Goal: Task Accomplishment & Management: Manage account settings

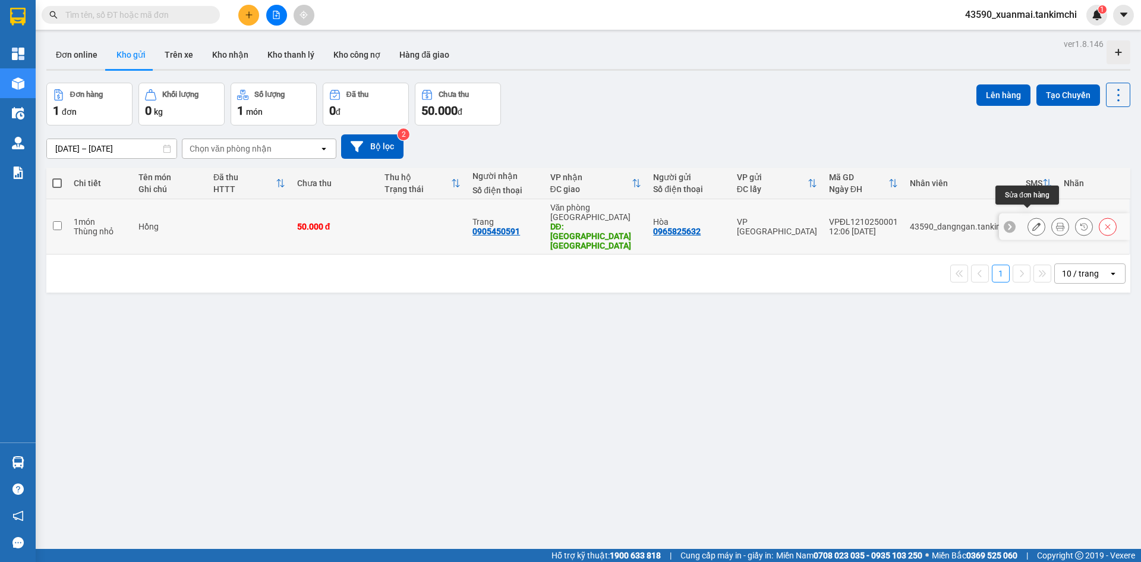
click at [1032, 222] on icon at bounding box center [1036, 226] width 8 height 8
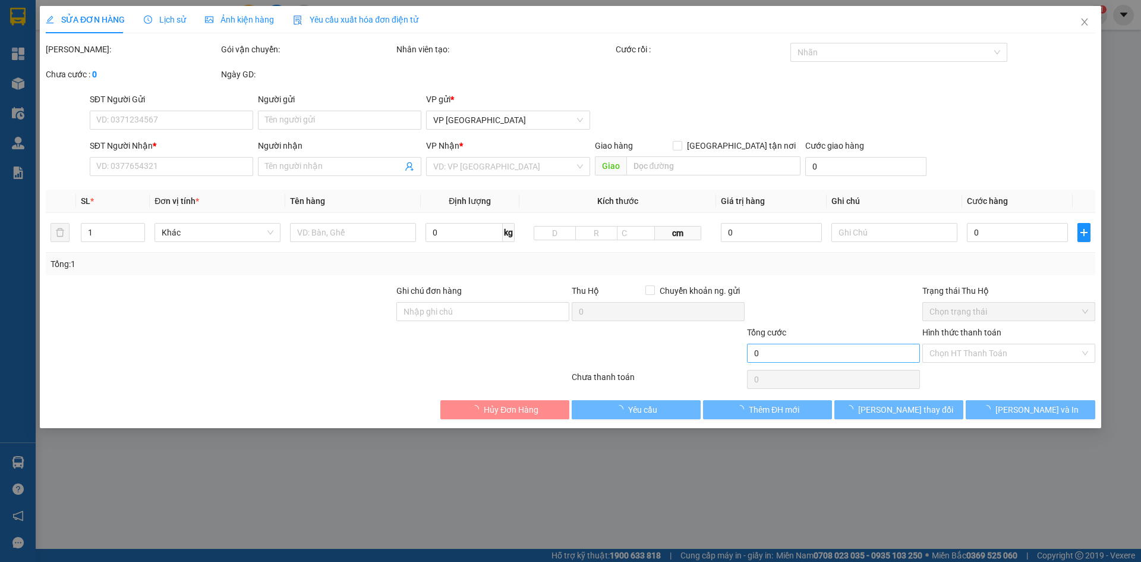
type input "0965825632"
type input "Hòa"
type input "0905450591"
type input "Trang"
type input "[GEOGRAPHIC_DATA] [GEOGRAPHIC_DATA]"
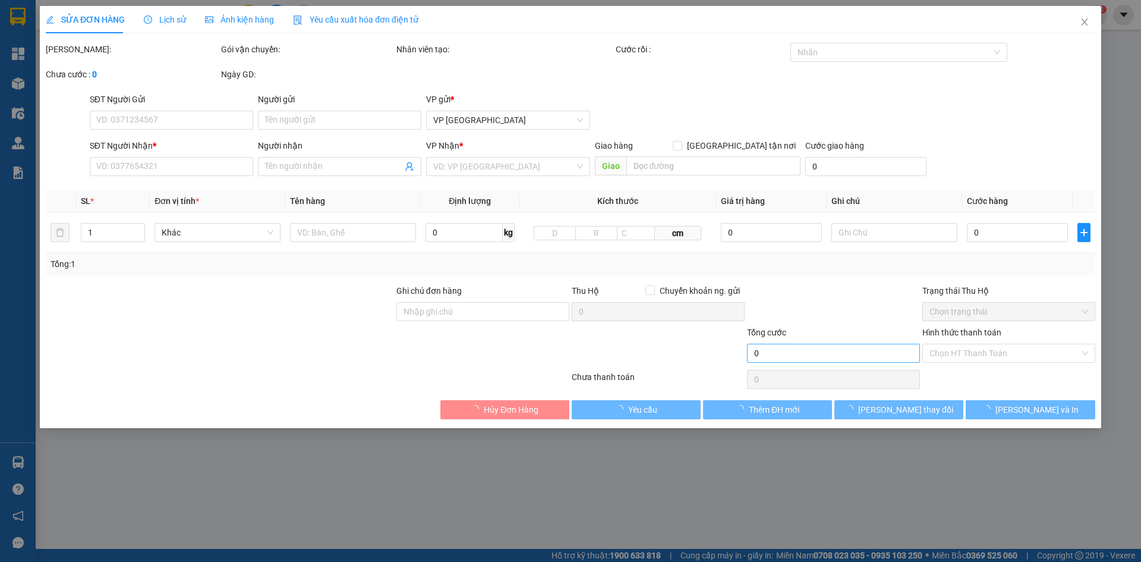
type input "50.000"
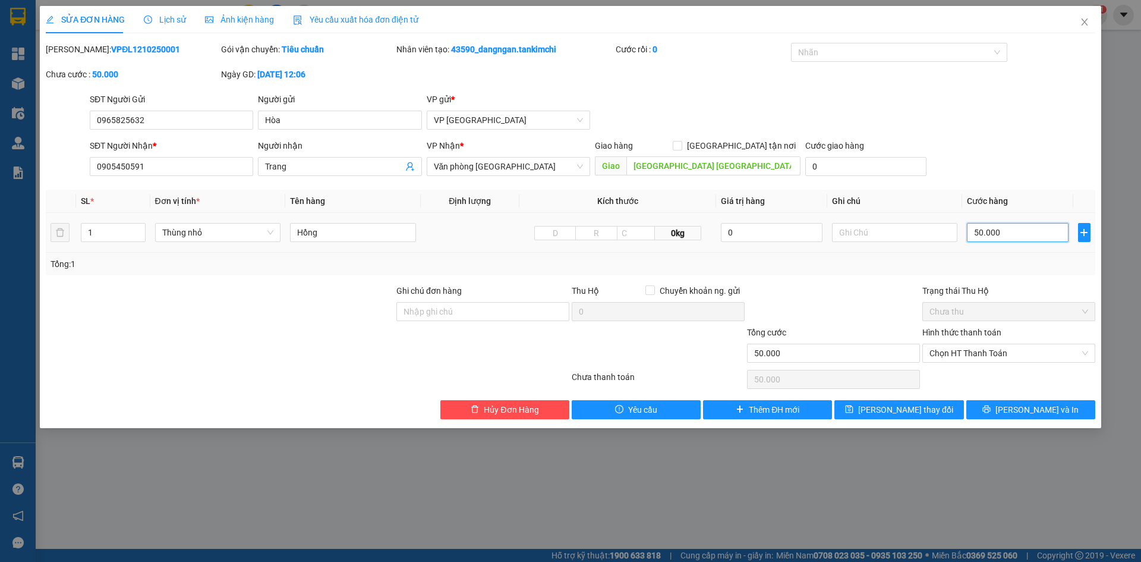
click at [980, 232] on input "50.000" at bounding box center [1017, 232] width 101 height 19
type input "0"
click at [340, 238] on input "Hồng" at bounding box center [353, 232] width 126 height 19
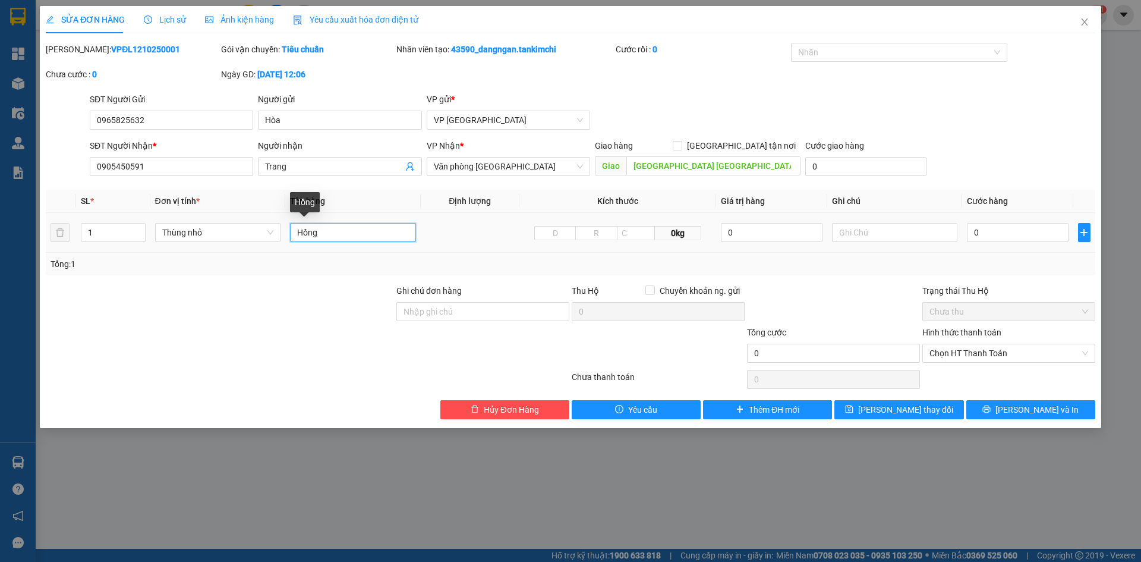
paste input "50.000"
click at [326, 229] on input "Hồng 50.000" at bounding box center [353, 232] width 126 height 19
type input "Hồng 60.000"
click at [900, 413] on span "[PERSON_NAME] thay đổi" at bounding box center [905, 409] width 95 height 13
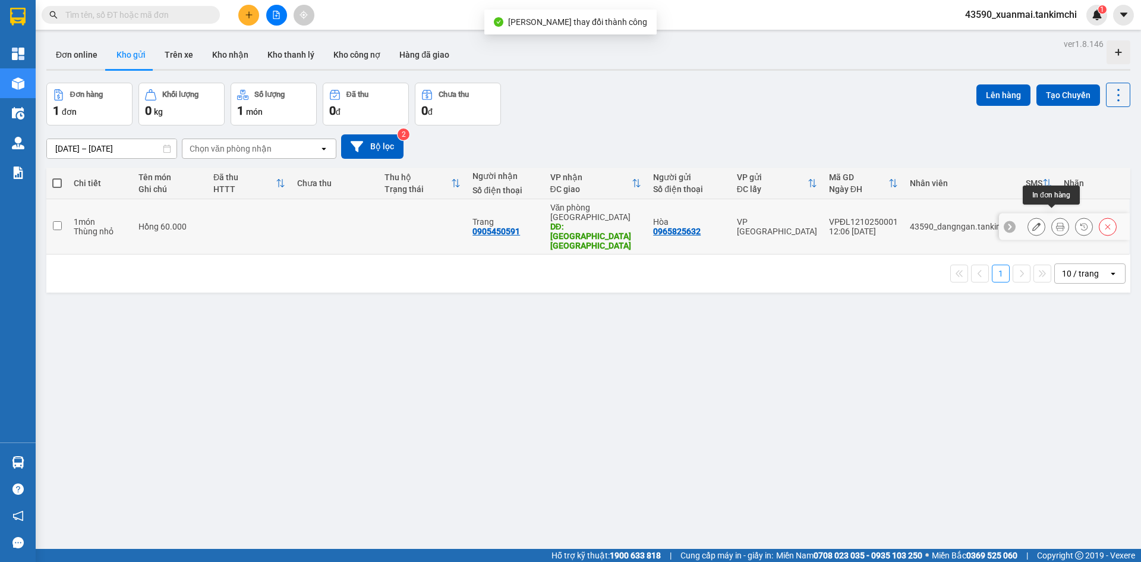
click at [1056, 222] on icon at bounding box center [1060, 226] width 8 height 8
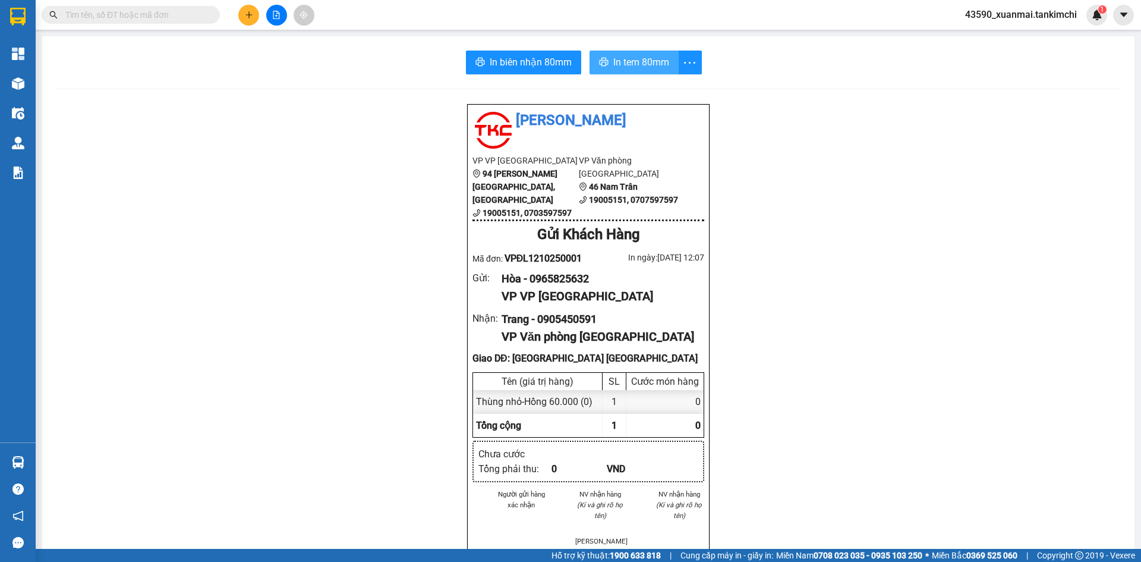
click at [643, 65] on span "In tem 80mm" at bounding box center [641, 62] width 56 height 15
